Goal: Connect with others: Connect with others

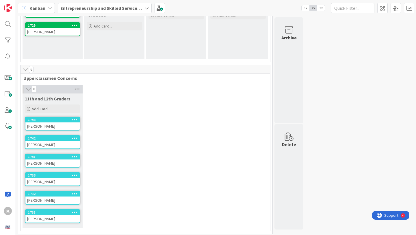
scroll to position [93, 0]
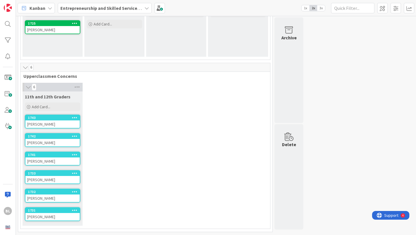
click at [53, 157] on div "[PERSON_NAME]" at bounding box center [52, 161] width 54 height 8
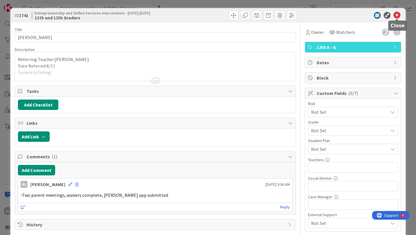
click at [400, 14] on icon at bounding box center [397, 15] width 7 height 7
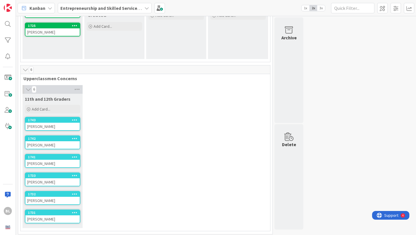
scroll to position [93, 0]
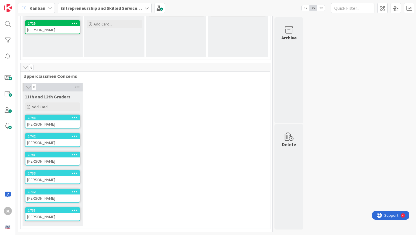
click at [60, 139] on div "[PERSON_NAME]" at bounding box center [52, 143] width 54 height 8
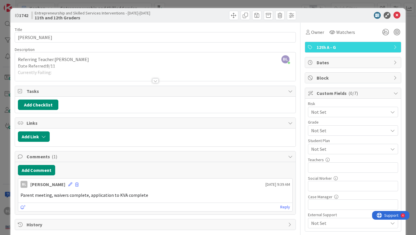
click at [154, 80] on div at bounding box center [155, 80] width 6 height 5
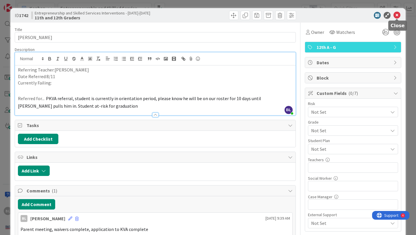
click at [396, 17] on icon at bounding box center [397, 15] width 7 height 7
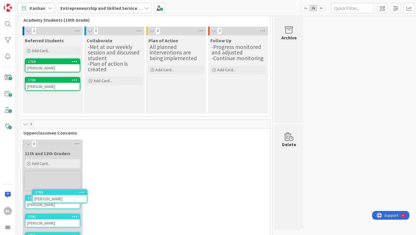
scroll to position [38, 0]
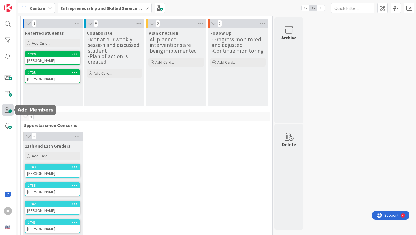
click at [7, 110] on span at bounding box center [8, 110] width 12 height 12
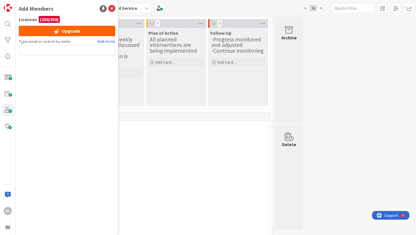
click at [30, 48] on input "text" at bounding box center [66, 50] width 95 height 10
type input "[PERSON_NAME][EMAIL_ADDRESS][DOMAIN_NAME]"
click at [34, 65] on button "Send Invite" at bounding box center [34, 63] width 31 height 10
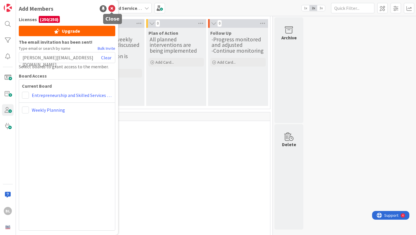
click at [110, 9] on icon at bounding box center [111, 8] width 7 height 7
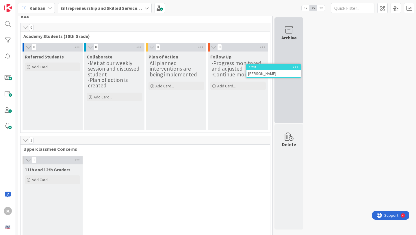
scroll to position [0, 0]
